Goal: Navigation & Orientation: Understand site structure

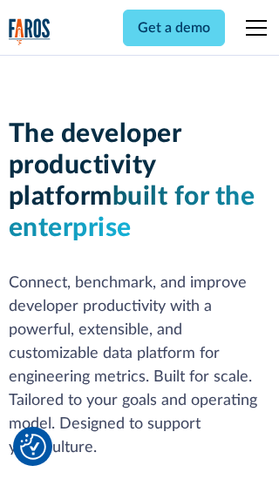
scroll to position [263, 0]
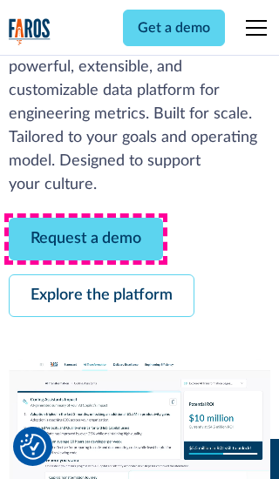
click at [85, 239] on link "Request a demo" at bounding box center [86, 239] width 154 height 43
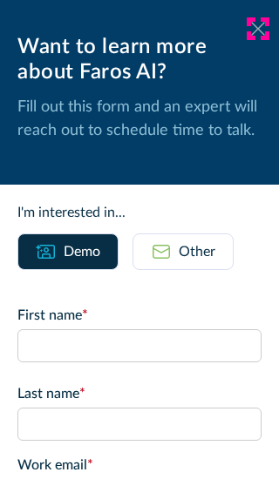
click at [258, 29] on icon at bounding box center [258, 28] width 14 height 13
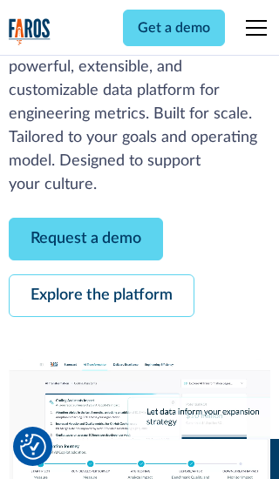
scroll to position [319, 0]
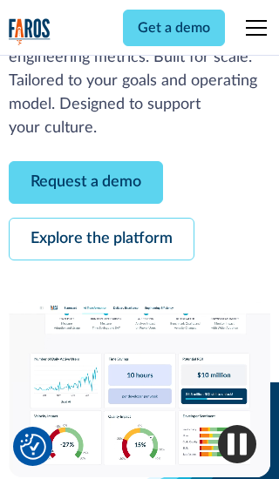
click at [101, 239] on link "Explore the platform" at bounding box center [101, 239] width 185 height 43
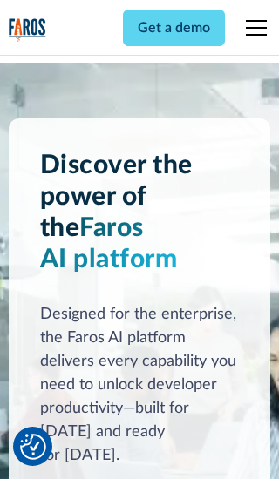
scroll to position [13084, 0]
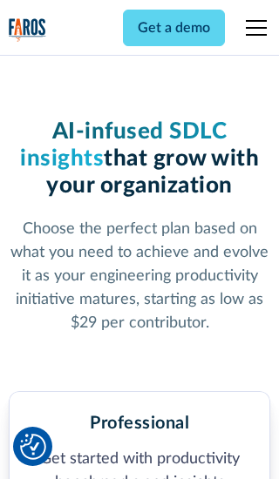
scroll to position [2705, 0]
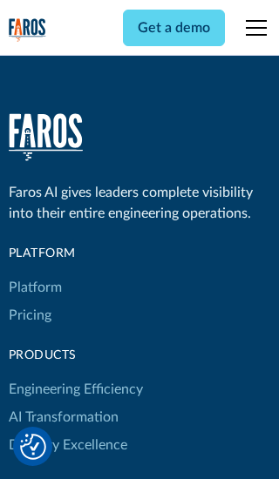
click at [34, 273] on link "Platform" at bounding box center [35, 287] width 53 height 28
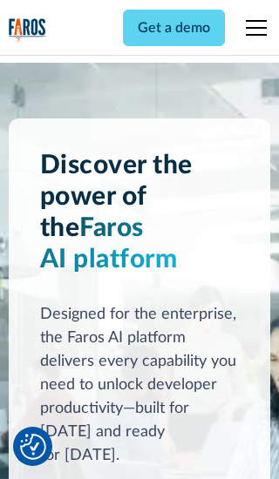
scroll to position [13643, 0]
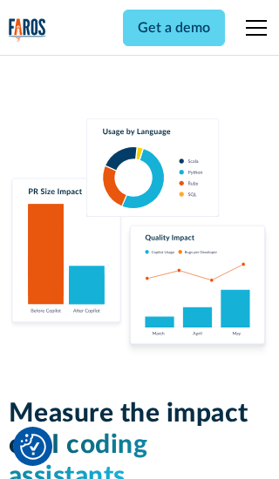
scroll to position [10769, 0]
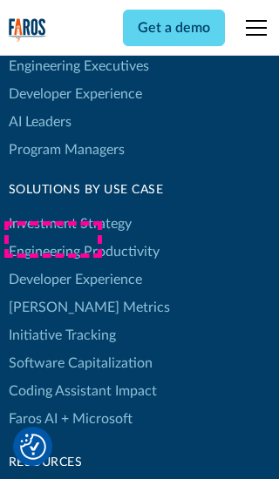
click at [52, 293] on link "[PERSON_NAME] Metrics" at bounding box center [89, 307] width 161 height 28
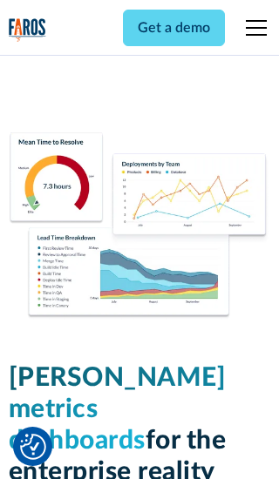
scroll to position [7630, 0]
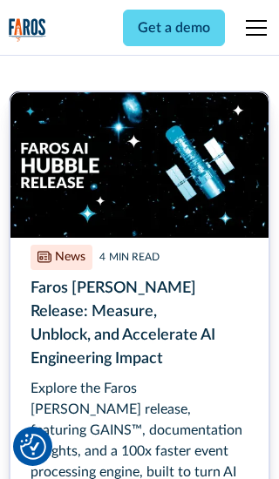
scroll to position [7874, 0]
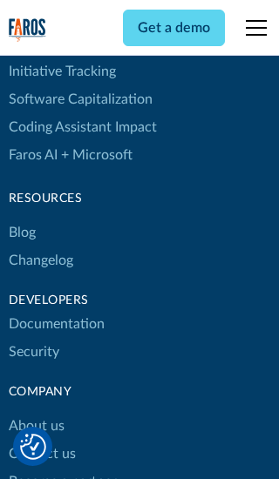
click at [40, 246] on link "Changelog" at bounding box center [41, 260] width 64 height 28
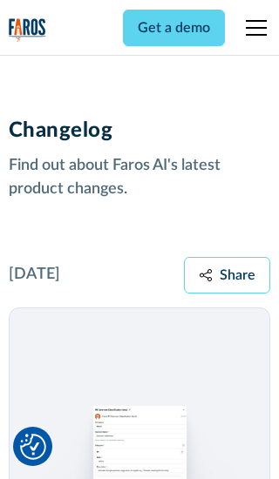
scroll to position [21034, 0]
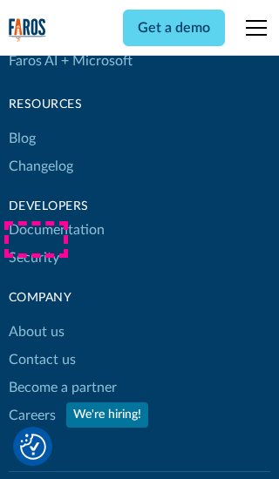
click at [36, 318] on link "About us" at bounding box center [37, 332] width 56 height 28
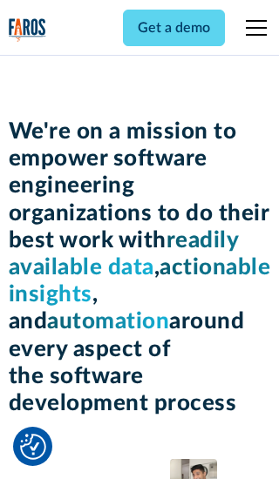
scroll to position [6010, 0]
